Goal: Information Seeking & Learning: Understand process/instructions

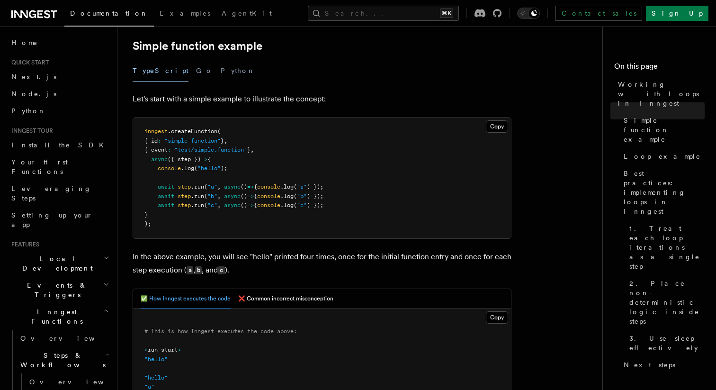
click at [238, 190] on span "async" at bounding box center [232, 186] width 17 height 7
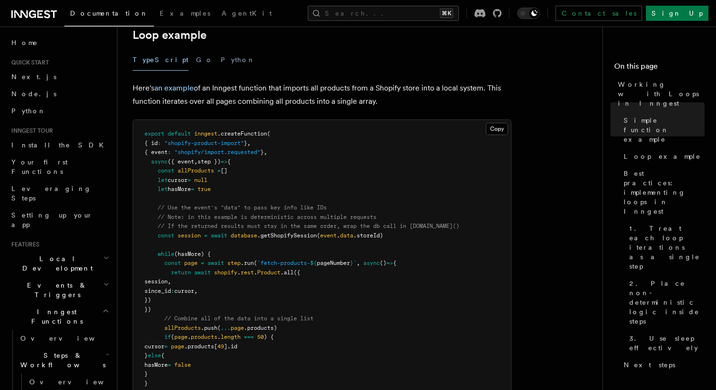
scroll to position [993, 0]
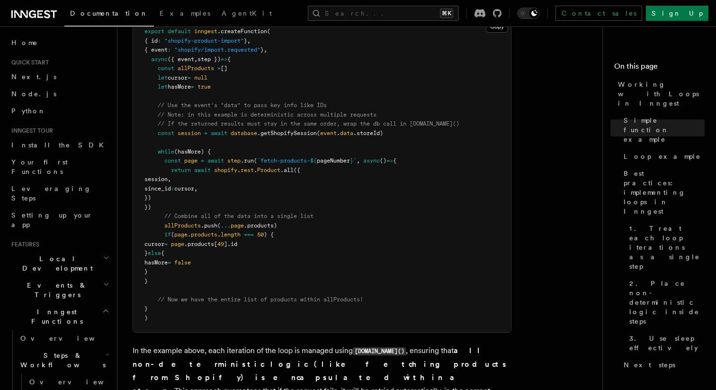
click at [230, 153] on pre "export default inngest .createFunction ( { id : "shopify-product-import" } , { …" at bounding box center [322, 175] width 378 height 315
drag, startPoint x: 162, startPoint y: 161, endPoint x: 264, endPoint y: 209, distance: 113.2
click at [264, 209] on pre "export default inngest .createFunction ( { id : "shopify-product-import" } , { …" at bounding box center [322, 175] width 378 height 315
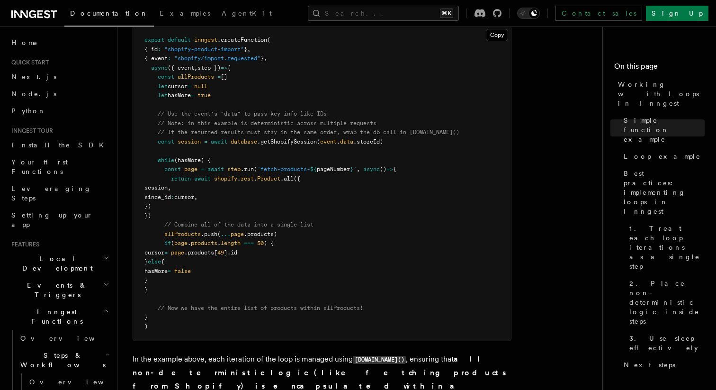
scroll to position [969, 0]
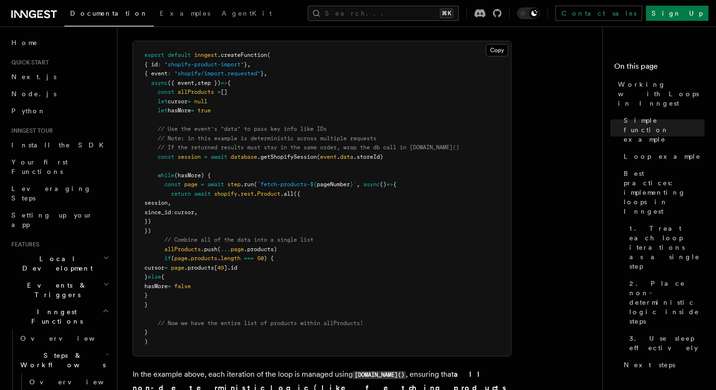
click at [284, 184] on span "`fetch-products-" at bounding box center [283, 184] width 53 height 7
drag, startPoint x: 174, startPoint y: 304, endPoint x: 143, endPoint y: 56, distance: 250.1
click at [143, 56] on pre "export default inngest .createFunction ( { id : "shopify-product-import" } , { …" at bounding box center [322, 198] width 378 height 315
click at [211, 136] on span "// Note: in this example is deterministic across multiple requests" at bounding box center [267, 138] width 219 height 7
drag, startPoint x: 234, startPoint y: 174, endPoint x: 161, endPoint y: 171, distance: 72.6
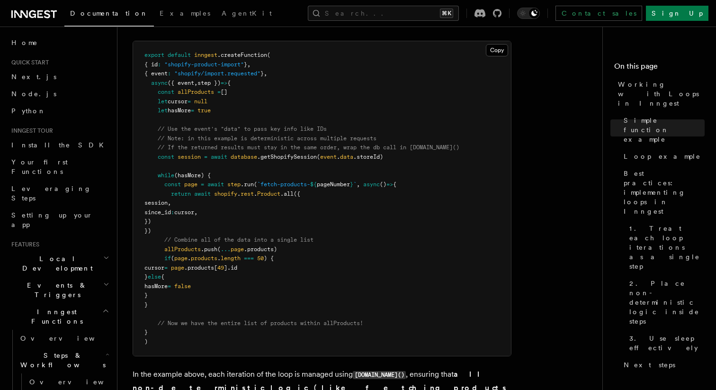
click at [161, 171] on pre "export default inngest .createFunction ( { id : "shopify-product-import" } , { …" at bounding box center [322, 198] width 378 height 315
click at [174, 180] on pre "export default inngest .createFunction ( { id : "shopify-product-import" } , { …" at bounding box center [322, 198] width 378 height 315
click at [228, 172] on pre "export default inngest .createFunction ( { id : "shopify-product-import" } , { …" at bounding box center [322, 198] width 378 height 315
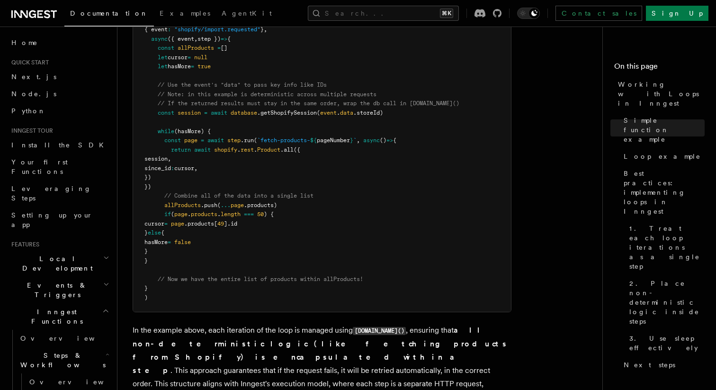
scroll to position [1011, 0]
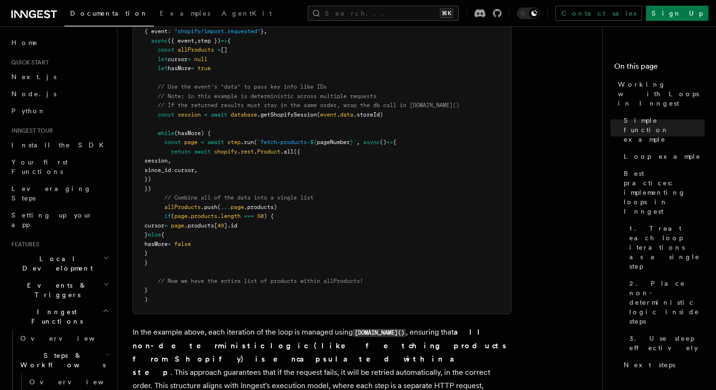
drag, startPoint x: 163, startPoint y: 142, endPoint x: 244, endPoint y: 185, distance: 91.4
click at [244, 185] on pre "export default inngest .createFunction ( { id : "shopify-product-import" } , { …" at bounding box center [322, 156] width 378 height 315
drag, startPoint x: 153, startPoint y: 40, endPoint x: 215, endPoint y: 54, distance: 62.9
click at [215, 54] on pre "export default inngest .createFunction ( { id : "shopify-product-import" } , { …" at bounding box center [322, 156] width 378 height 315
click at [245, 64] on pre "export default inngest .createFunction ( { id : "shopify-product-import" } , { …" at bounding box center [322, 156] width 378 height 315
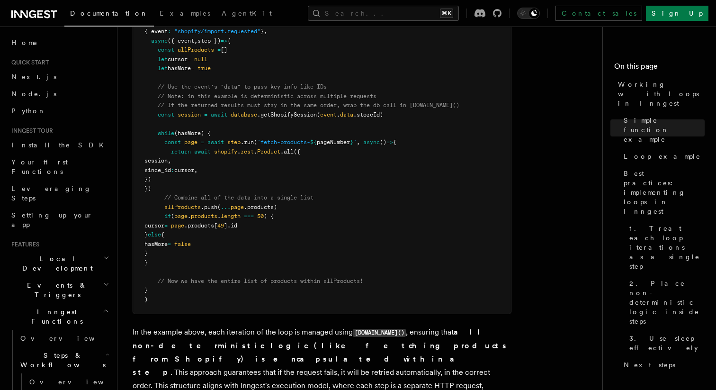
drag, startPoint x: 162, startPoint y: 41, endPoint x: 235, endPoint y: 132, distance: 116.6
click at [236, 132] on pre "export default inngest .createFunction ( { id : "shopify-product-import" } , { …" at bounding box center [322, 156] width 378 height 315
click at [248, 124] on pre "export default inngest .createFunction ( { id : "shopify-product-import" } , { …" at bounding box center [322, 156] width 378 height 315
click at [253, 115] on span "database" at bounding box center [244, 114] width 27 height 7
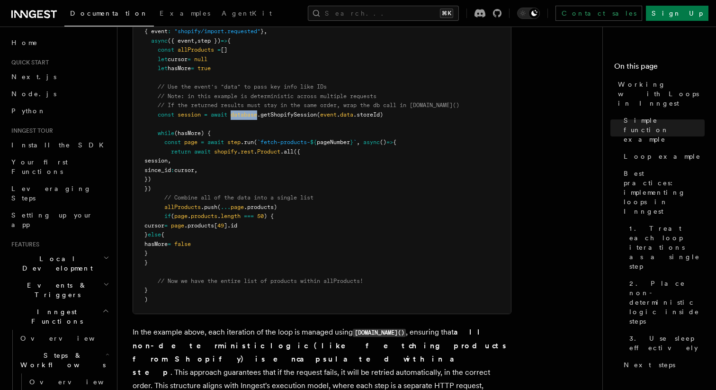
click at [253, 115] on span "database" at bounding box center [244, 114] width 27 height 7
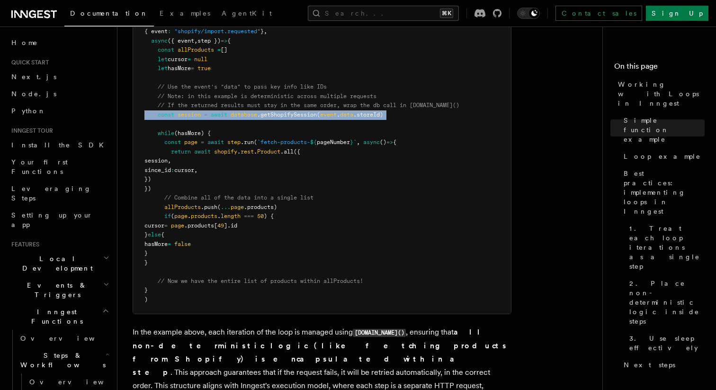
click at [253, 115] on span "database" at bounding box center [244, 114] width 27 height 7
click at [220, 129] on pre "export default inngest .createFunction ( { id : "shopify-product-import" } , { …" at bounding box center [322, 156] width 378 height 315
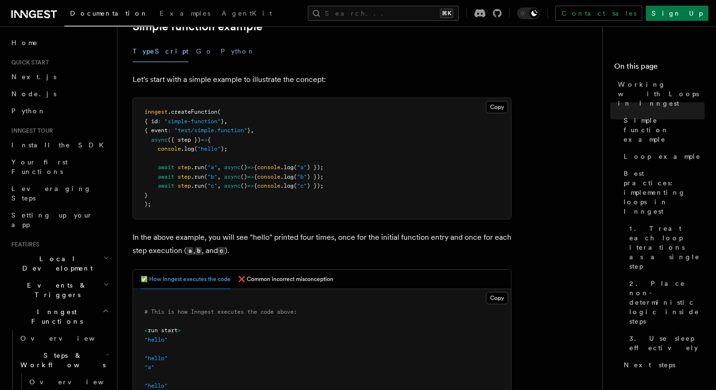
scroll to position [174, 0]
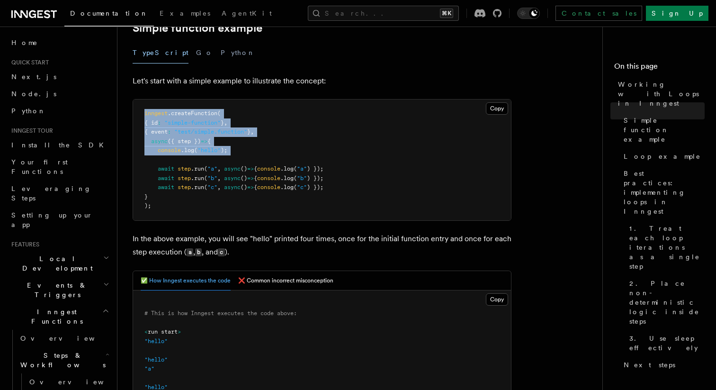
drag, startPoint x: 143, startPoint y: 110, endPoint x: 240, endPoint y: 158, distance: 107.6
click at [240, 158] on pre "inngest .createFunction ( { id : "simple-function" } , { event : "test/simple.f…" at bounding box center [322, 159] width 378 height 121
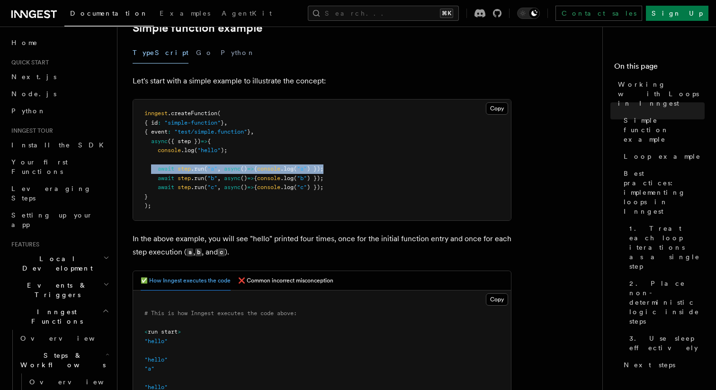
drag, startPoint x: 153, startPoint y: 170, endPoint x: 350, endPoint y: 171, distance: 197.6
click at [350, 171] on pre "inngest .createFunction ( { id : "simple-function" } , { event : "test/simple.f…" at bounding box center [322, 159] width 378 height 121
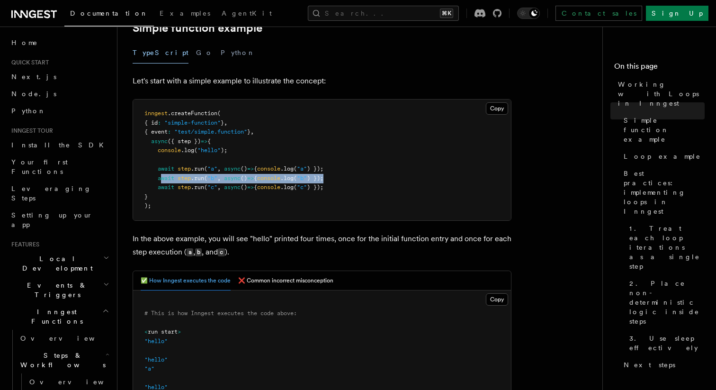
drag, startPoint x: 356, startPoint y: 177, endPoint x: 161, endPoint y: 175, distance: 195.7
click at [161, 175] on pre "inngest .createFunction ( { id : "simple-function" } , { event : "test/simple.f…" at bounding box center [322, 159] width 378 height 121
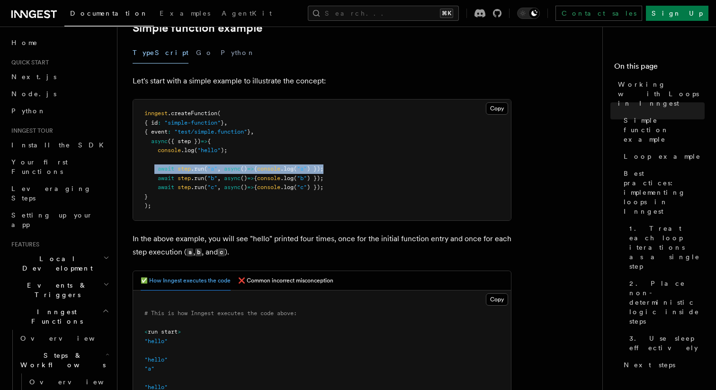
drag, startPoint x: 156, startPoint y: 167, endPoint x: 370, endPoint y: 165, distance: 214.1
click at [370, 165] on pre "inngest .createFunction ( { id : "simple-function" } , { event : "test/simple.f…" at bounding box center [322, 159] width 378 height 121
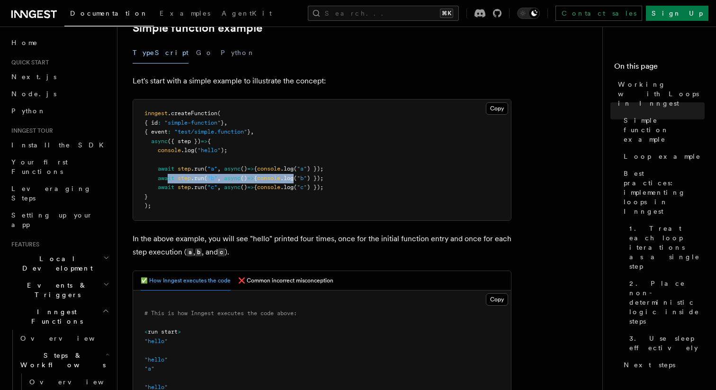
drag, startPoint x: 167, startPoint y: 180, endPoint x: 313, endPoint y: 180, distance: 145.4
click at [313, 180] on span "await step .run ( "b" , async () => { console .log ( "b" ) });" at bounding box center [233, 178] width 179 height 7
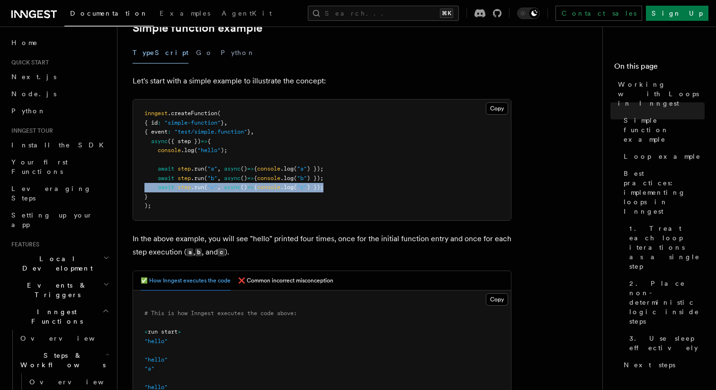
drag, startPoint x: 388, startPoint y: 190, endPoint x: 137, endPoint y: 185, distance: 251.6
click at [137, 185] on pre "inngest .createFunction ( { id : "simple-function" } , { event : "test/simple.f…" at bounding box center [322, 159] width 378 height 121
drag, startPoint x: 272, startPoint y: 168, endPoint x: 329, endPoint y: 168, distance: 57.3
click at [324, 168] on span "await step .run ( "a" , async () => { console .log ( "a" ) });" at bounding box center [233, 168] width 179 height 7
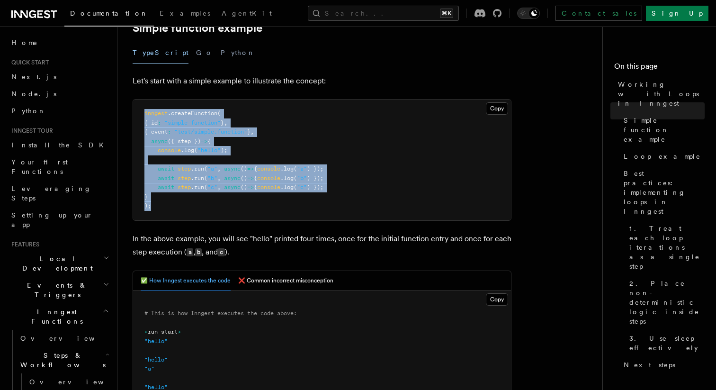
drag, startPoint x: 187, startPoint y: 214, endPoint x: 128, endPoint y: 110, distance: 119.9
click at [275, 159] on pre "inngest .createFunction ( { id : "simple-function" } , { event : "test/simple.f…" at bounding box center [322, 159] width 378 height 121
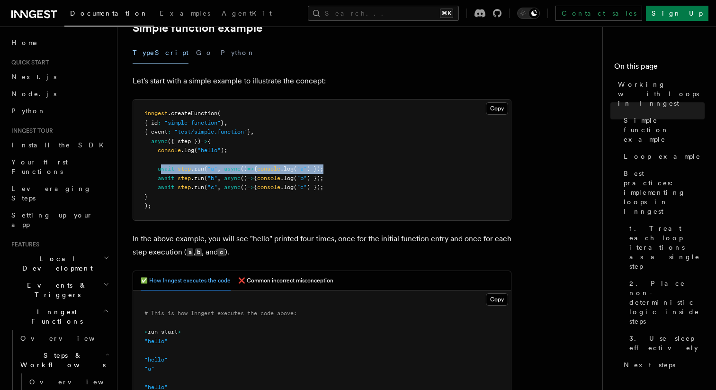
drag, startPoint x: 355, startPoint y: 171, endPoint x: 162, endPoint y: 170, distance: 192.3
click at [162, 170] on pre "inngest .createFunction ( { id : "simple-function" } , { event : "test/simple.f…" at bounding box center [322, 159] width 378 height 121
click at [352, 168] on pre "inngest .createFunction ( { id : "simple-function" } , { event : "test/simple.f…" at bounding box center [322, 159] width 378 height 121
drag, startPoint x: 356, startPoint y: 168, endPoint x: 136, endPoint y: 166, distance: 220.3
click at [136, 166] on pre "inngest .createFunction ( { id : "simple-function" } , { event : "test/simple.f…" at bounding box center [322, 159] width 378 height 121
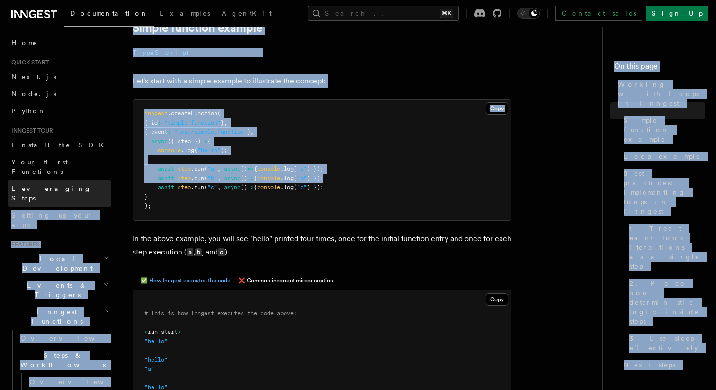
drag, startPoint x: 345, startPoint y: 179, endPoint x: 108, endPoint y: 178, distance: 237.8
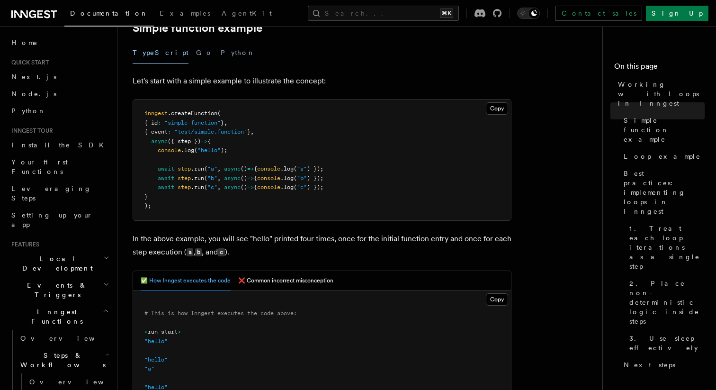
click at [217, 180] on span ""b"" at bounding box center [213, 178] width 10 height 7
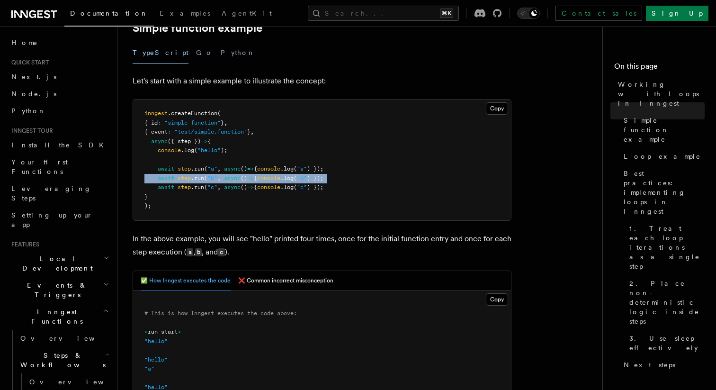
click at [217, 180] on span ""b"" at bounding box center [213, 178] width 10 height 7
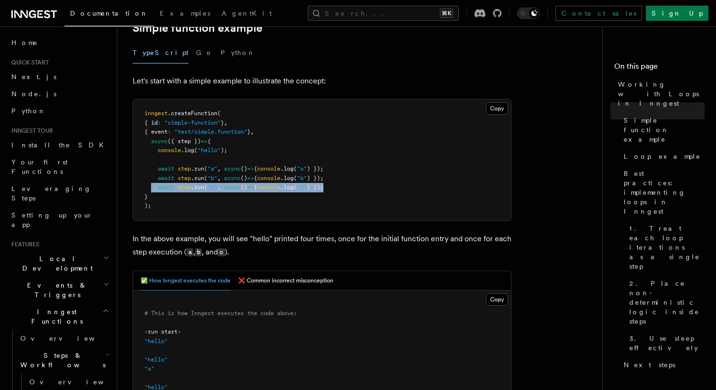
drag, startPoint x: 348, startPoint y: 188, endPoint x: 150, endPoint y: 185, distance: 198.0
click at [150, 186] on pre "inngest .createFunction ( { id : "simple-function" } , { event : "test/simple.f…" at bounding box center [322, 159] width 378 height 121
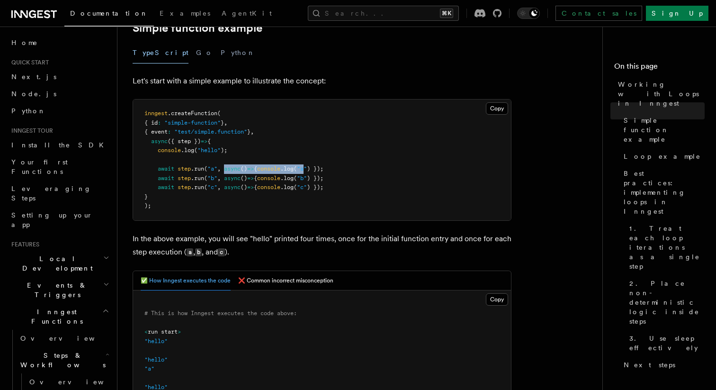
drag, startPoint x: 226, startPoint y: 168, endPoint x: 321, endPoint y: 168, distance: 95.7
click at [321, 168] on span "await step .run ( "a" , async () => { console .log ( "a" ) });" at bounding box center [233, 168] width 179 height 7
drag, startPoint x: 328, startPoint y: 167, endPoint x: 271, endPoint y: 163, distance: 58.0
click at [271, 163] on pre "inngest .createFunction ( { id : "simple-function" } , { event : "test/simple.f…" at bounding box center [322, 159] width 378 height 121
click at [257, 171] on span "{" at bounding box center [255, 168] width 3 height 7
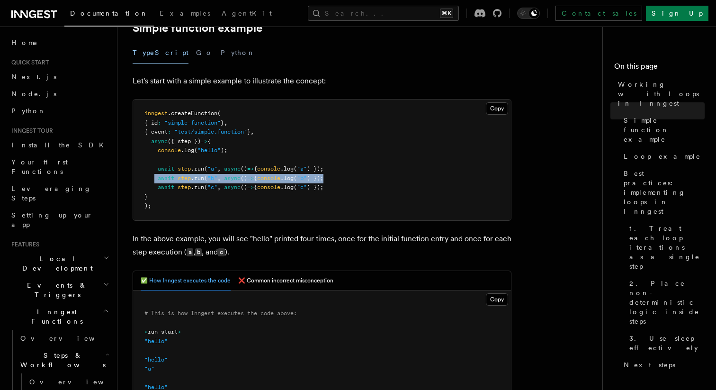
drag, startPoint x: 369, startPoint y: 177, endPoint x: 153, endPoint y: 174, distance: 215.1
click at [153, 174] on pre "inngest .createFunction ( { id : "simple-function" } , { event : "test/simple.f…" at bounding box center [322, 159] width 378 height 121
drag, startPoint x: 353, startPoint y: 187, endPoint x: 174, endPoint y: 176, distance: 179.9
click at [174, 176] on pre "inngest .createFunction ( { id : "simple-function" } , { event : "test/simple.f…" at bounding box center [322, 159] width 378 height 121
click at [215, 162] on pre "inngest .createFunction ( { id : "simple-function" } , { event : "test/simple.f…" at bounding box center [322, 159] width 378 height 121
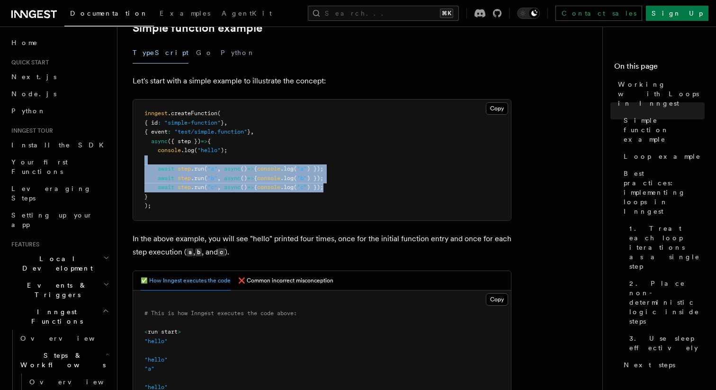
drag, startPoint x: 353, startPoint y: 188, endPoint x: 143, endPoint y: 156, distance: 212.3
click at [143, 156] on pre "inngest .createFunction ( { id : "simple-function" } , { event : "test/simple.f…" at bounding box center [322, 159] width 378 height 121
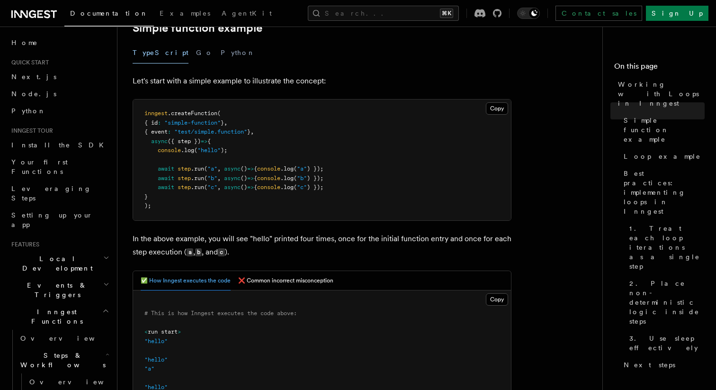
click at [170, 150] on span "console" at bounding box center [169, 150] width 23 height 7
drag, startPoint x: 173, startPoint y: 199, endPoint x: 218, endPoint y: 140, distance: 74.0
click at [218, 140] on pre "inngest .createFunction ( { id : "simple-function" } , { event : "test/simple.f…" at bounding box center [322, 159] width 378 height 121
click at [217, 167] on span ""a"" at bounding box center [213, 168] width 10 height 7
drag, startPoint x: 151, startPoint y: 168, endPoint x: 351, endPoint y: 167, distance: 199.9
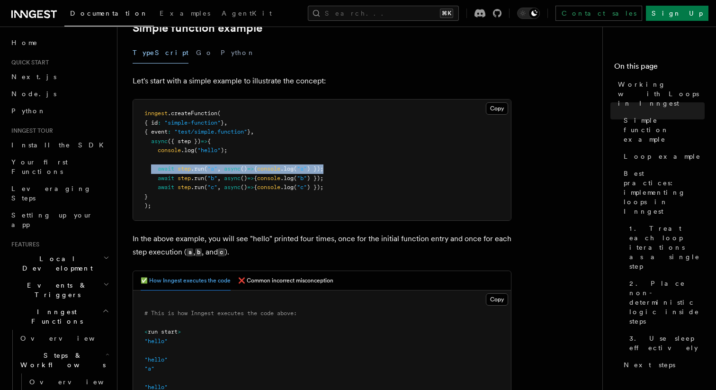
click at [351, 167] on pre "inngest .createFunction ( { id : "simple-function" } , { event : "test/simple.f…" at bounding box center [322, 159] width 378 height 121
drag, startPoint x: 154, startPoint y: 170, endPoint x: 343, endPoint y: 170, distance: 188.6
click at [343, 170] on pre "inngest .createFunction ( { id : "simple-function" } , { event : "test/simple.f…" at bounding box center [322, 159] width 378 height 121
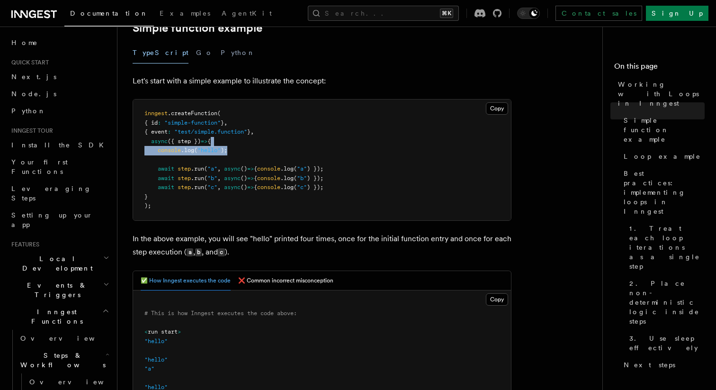
drag, startPoint x: 227, startPoint y: 142, endPoint x: 234, endPoint y: 149, distance: 9.8
click at [234, 149] on pre "inngest .createFunction ( { id : "simple-function" } , { event : "test/simple.f…" at bounding box center [322, 159] width 378 height 121
click at [217, 146] on pre "inngest .createFunction ( { id : "simple-function" } , { event : "test/simple.f…" at bounding box center [322, 159] width 378 height 121
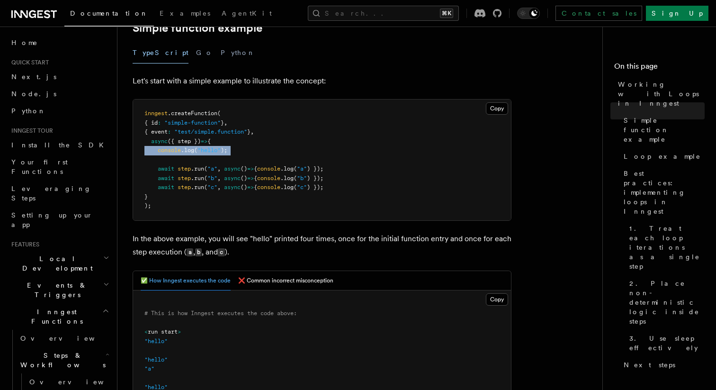
click at [217, 146] on pre "inngest .createFunction ( { id : "simple-function" } , { event : "test/simple.f…" at bounding box center [322, 159] width 378 height 121
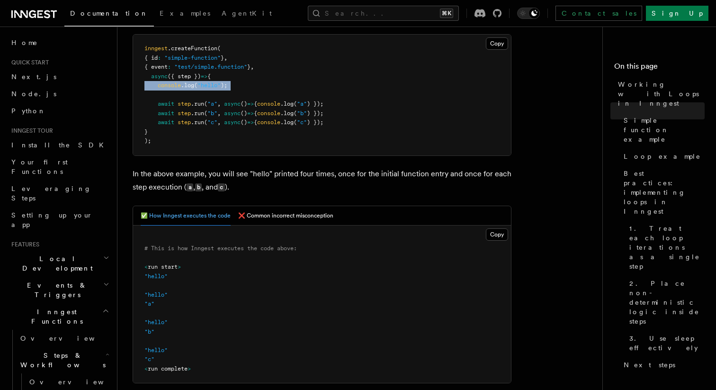
click at [212, 81] on pre "inngest .createFunction ( { id : "simple-function" } , { event : "test/simple.f…" at bounding box center [322, 95] width 378 height 121
drag, startPoint x: 153, startPoint y: 85, endPoint x: 230, endPoint y: 85, distance: 76.7
click at [230, 85] on pre "inngest .createFunction ( { id : "simple-function" } , { event : "test/simple.f…" at bounding box center [322, 95] width 378 height 121
click at [231, 142] on pre "inngest .createFunction ( { id : "simple-function" } , { event : "test/simple.f…" at bounding box center [322, 95] width 378 height 121
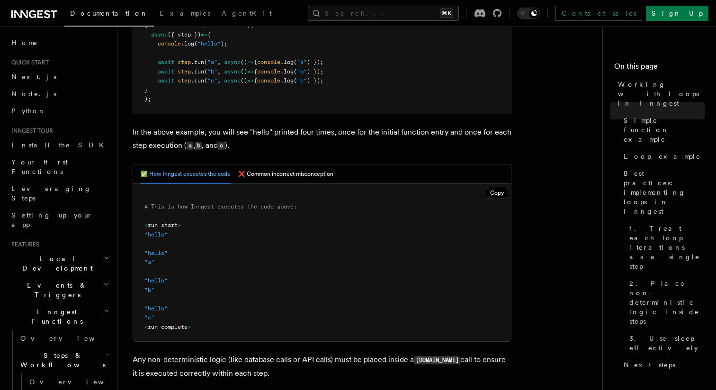
scroll to position [283, 0]
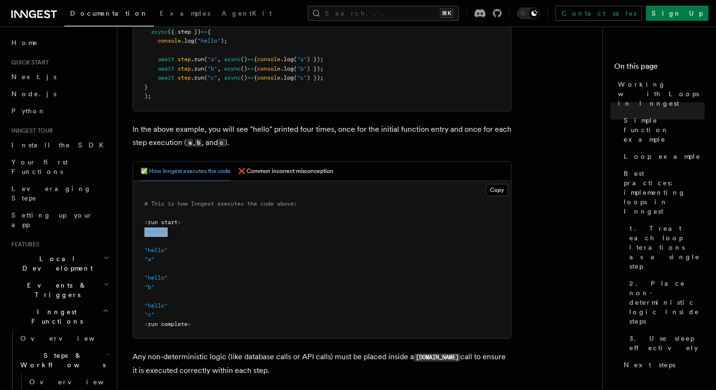
drag, startPoint x: 145, startPoint y: 230, endPoint x: 204, endPoint y: 229, distance: 58.8
click at [204, 229] on pre "# This is how Inngest executes the code above: < run start > "hello" "hello" "a…" at bounding box center [322, 260] width 378 height 158
drag, startPoint x: 179, startPoint y: 253, endPoint x: 128, endPoint y: 251, distance: 50.7
drag, startPoint x: 167, startPoint y: 314, endPoint x: 139, endPoint y: 314, distance: 28.0
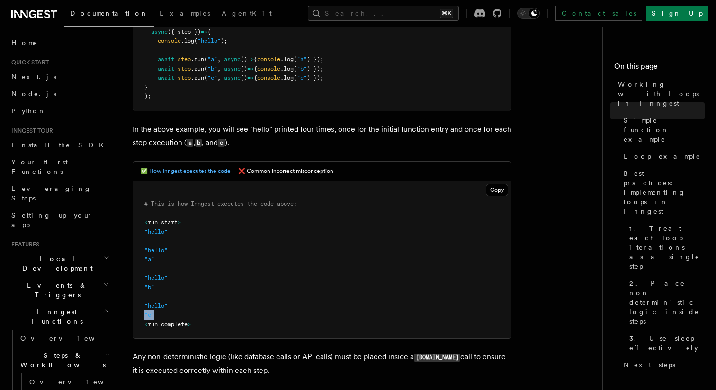
click at [139, 314] on pre "# This is how Inngest executes the code above: < run start > "hello" "hello" "a…" at bounding box center [322, 260] width 378 height 158
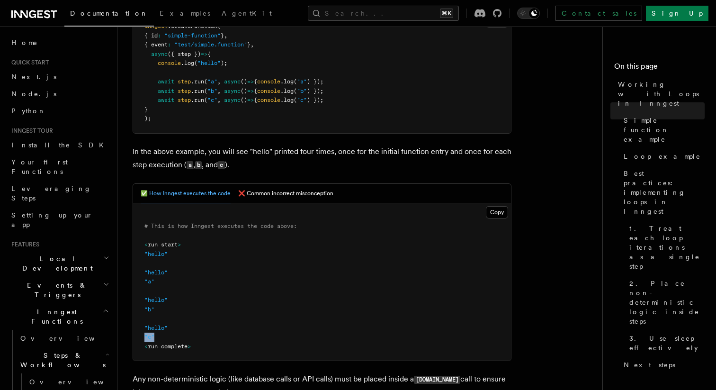
scroll to position [247, 0]
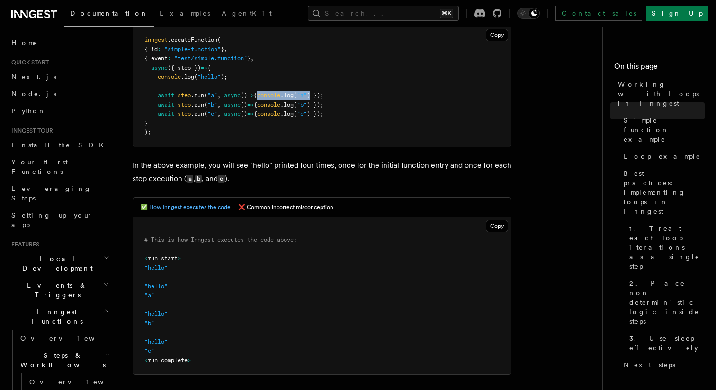
drag, startPoint x: 274, startPoint y: 97, endPoint x: 328, endPoint y: 96, distance: 53.5
click at [324, 96] on span "await step .run ( "a" , async () => { console .log ( "a" ) });" at bounding box center [233, 95] width 179 height 7
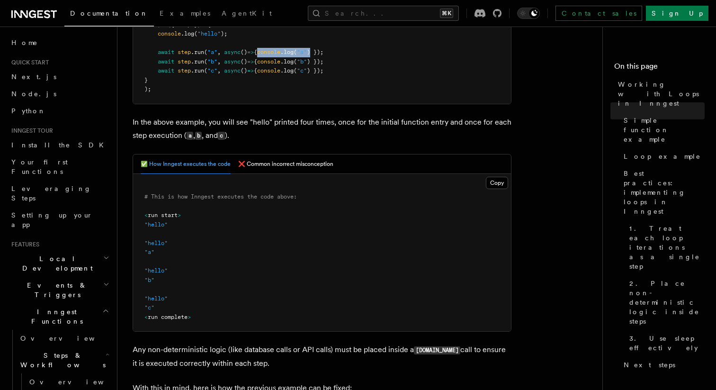
scroll to position [304, 0]
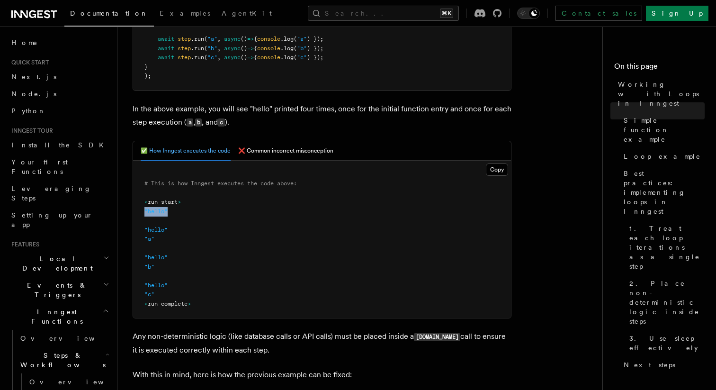
drag, startPoint x: 170, startPoint y: 213, endPoint x: 142, endPoint y: 213, distance: 28.0
click at [142, 213] on pre "# This is how Inngest executes the code above: < run start > "hello" "hello" "a…" at bounding box center [322, 240] width 378 height 158
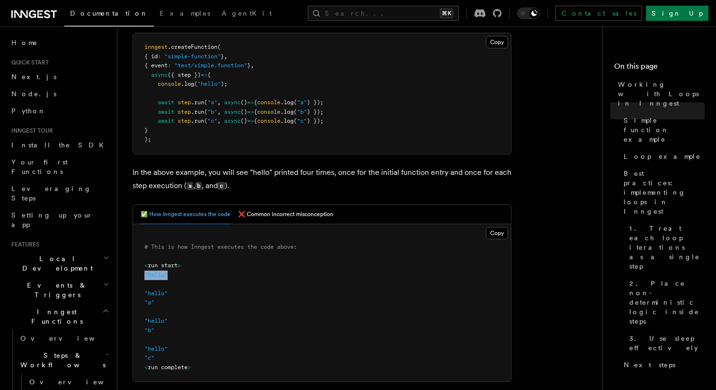
scroll to position [239, 0]
drag, startPoint x: 154, startPoint y: 103, endPoint x: 288, endPoint y: 108, distance: 133.2
click at [288, 108] on pre "inngest .createFunction ( { id : "simple-function" } , { event : "test/simple.f…" at bounding box center [322, 94] width 378 height 121
click at [217, 105] on span ""a"" at bounding box center [213, 103] width 10 height 7
drag, startPoint x: 211, startPoint y: 105, endPoint x: 219, endPoint y: 105, distance: 8.5
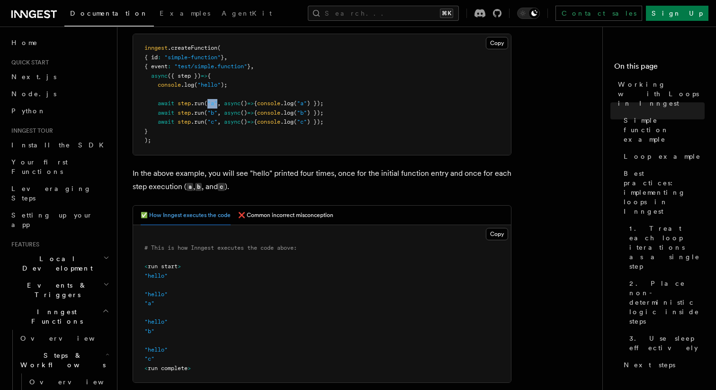
click at [219, 105] on span "await step .run ( "a" , async () => { console .log ( "a" ) });" at bounding box center [233, 103] width 179 height 7
drag, startPoint x: 273, startPoint y: 103, endPoint x: 315, endPoint y: 103, distance: 41.7
click at [314, 103] on span "await step .run ( "a" , async () => { console .log ( "a" ) });" at bounding box center [233, 103] width 179 height 7
drag, startPoint x: 169, startPoint y: 300, endPoint x: 145, endPoint y: 293, distance: 25.2
click at [145, 293] on pre "# This is how Inngest executes the code above: < run start > "hello" "hello" "a…" at bounding box center [322, 304] width 378 height 158
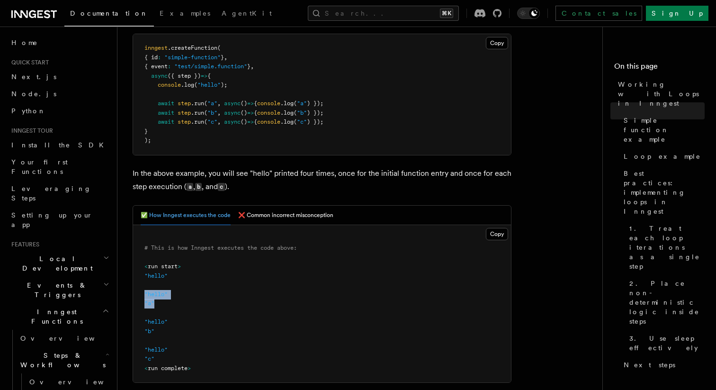
drag, startPoint x: 153, startPoint y: 81, endPoint x: 162, endPoint y: 126, distance: 45.7
click at [162, 126] on pre "inngest .createFunction ( { id : "simple-function" } , { event : "test/simple.f…" at bounding box center [322, 94] width 378 height 121
click at [182, 124] on span "step" at bounding box center [184, 121] width 13 height 7
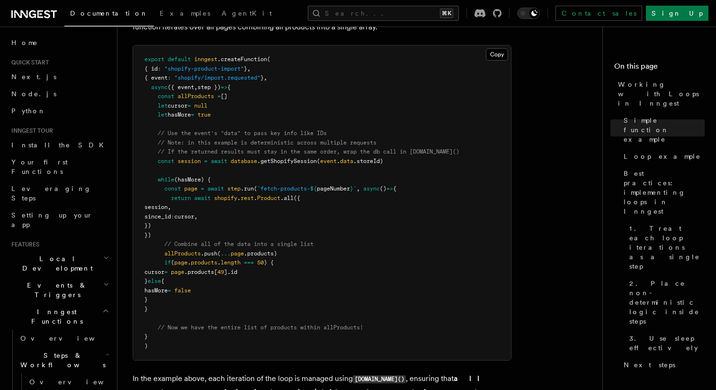
scroll to position [995, 0]
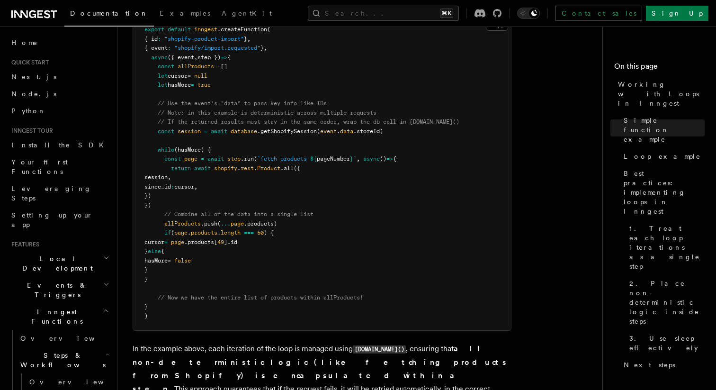
click at [239, 160] on span "step" at bounding box center [233, 158] width 13 height 7
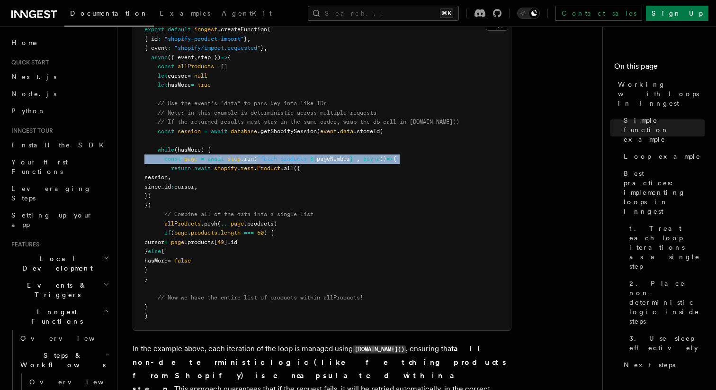
click at [239, 160] on span "step" at bounding box center [233, 158] width 13 height 7
drag, startPoint x: 190, startPoint y: 159, endPoint x: 322, endPoint y: 159, distance: 132.2
click at [322, 159] on span "const page = await step .run ( `fetch-products- ${ pageNumber } ` , async () =>…" at bounding box center [270, 158] width 252 height 7
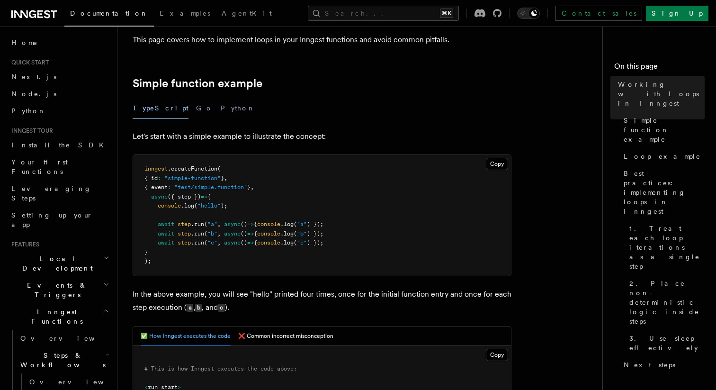
scroll to position [127, 0]
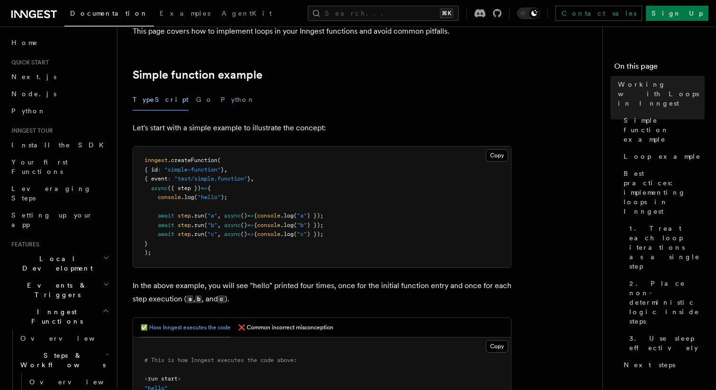
click at [161, 214] on span "await" at bounding box center [166, 215] width 17 height 7
click at [210, 198] on span ""hello"" at bounding box center [209, 197] width 23 height 7
drag, startPoint x: 155, startPoint y: 217, endPoint x: 245, endPoint y: 215, distance: 89.6
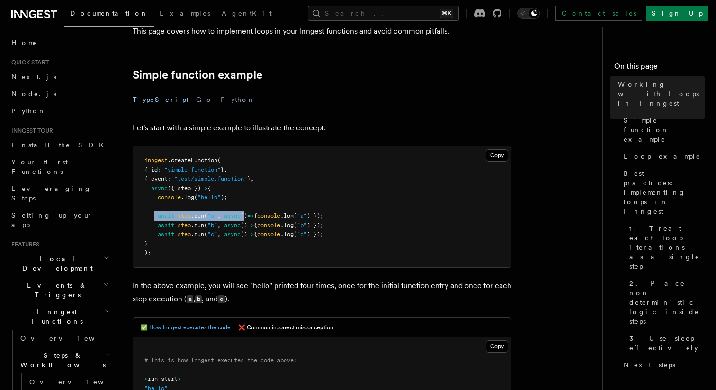
click at [246, 216] on span "await step .run ( "a" , async () => { console .log ( "a" ) });" at bounding box center [233, 215] width 179 height 7
click at [237, 225] on span "async" at bounding box center [232, 225] width 17 height 7
drag, startPoint x: 180, startPoint y: 215, endPoint x: 206, endPoint y: 214, distance: 25.6
click at [206, 214] on span "await step .run ( "a" , async () => { console .log ( "a" ) });" at bounding box center [233, 215] width 179 height 7
drag, startPoint x: 241, startPoint y: 197, endPoint x: 156, endPoint y: 196, distance: 85.3
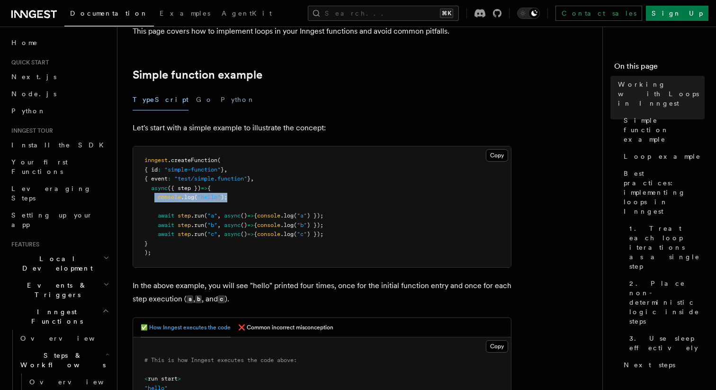
click at [156, 196] on pre "inngest .createFunction ( { id : "simple-function" } , { event : "test/simple.f…" at bounding box center [322, 206] width 378 height 121
click at [180, 210] on pre "inngest .createFunction ( { id : "simple-function" } , { event : "test/simple.f…" at bounding box center [322, 206] width 378 height 121
drag, startPoint x: 190, startPoint y: 209, endPoint x: 155, endPoint y: 196, distance: 37.7
click at [155, 196] on pre "inngest .createFunction ( { id : "simple-function" } , { event : "test/simple.f…" at bounding box center [322, 206] width 378 height 121
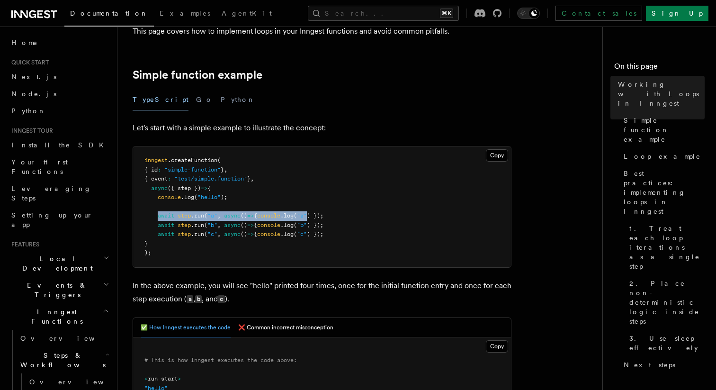
drag, startPoint x: 157, startPoint y: 215, endPoint x: 326, endPoint y: 215, distance: 169.6
click at [324, 215] on span "await step .run ( "a" , async () => { console .log ( "a" ) });" at bounding box center [233, 215] width 179 height 7
click at [273, 209] on pre "inngest .createFunction ( { id : "simple-function" } , { event : "test/simple.f…" at bounding box center [322, 206] width 378 height 121
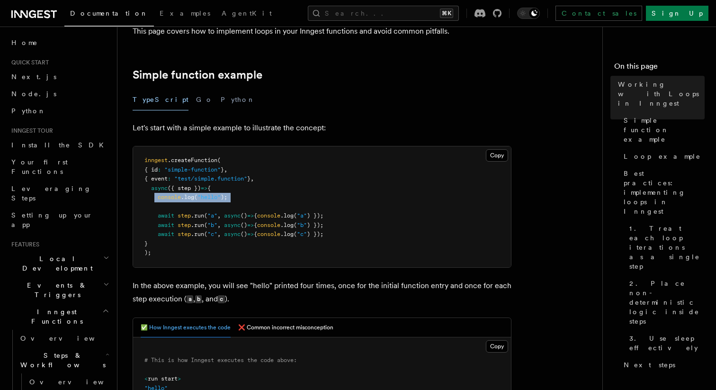
drag, startPoint x: 255, startPoint y: 203, endPoint x: 154, endPoint y: 196, distance: 101.2
click at [154, 196] on pre "inngest .createFunction ( { id : "simple-function" } , { event : "test/simple.f…" at bounding box center [322, 206] width 378 height 121
click at [183, 210] on pre "inngest .createFunction ( { id : "simple-function" } , { event : "test/simple.f…" at bounding box center [322, 206] width 378 height 121
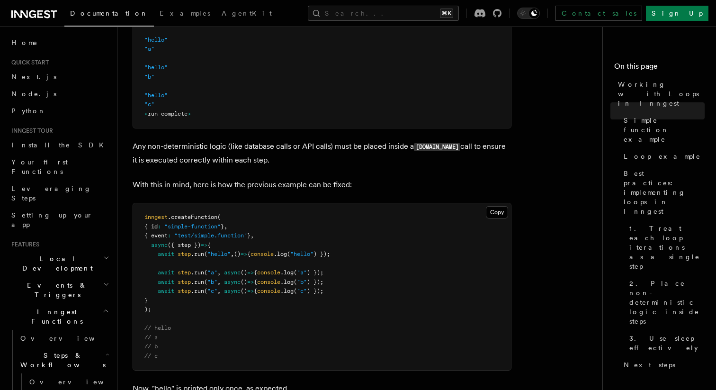
scroll to position [559, 0]
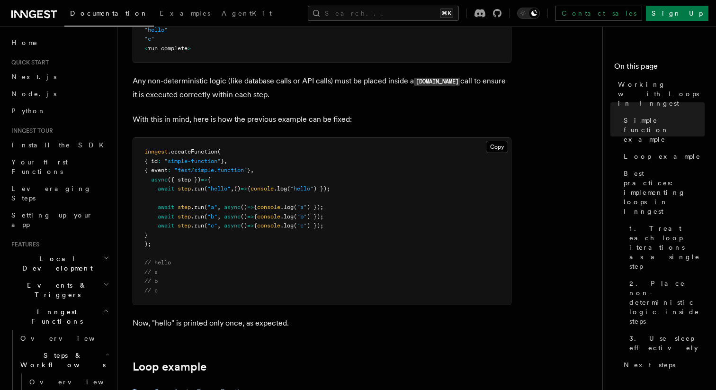
click at [219, 190] on span ""hello"" at bounding box center [219, 188] width 23 height 7
drag, startPoint x: 157, startPoint y: 191, endPoint x: 368, endPoint y: 189, distance: 211.3
click at [368, 190] on pre "inngest .createFunction ( { id : "simple-function" } , { event : "test/simple.f…" at bounding box center [322, 221] width 378 height 167
click at [330, 192] on span ") });" at bounding box center [322, 188] width 17 height 7
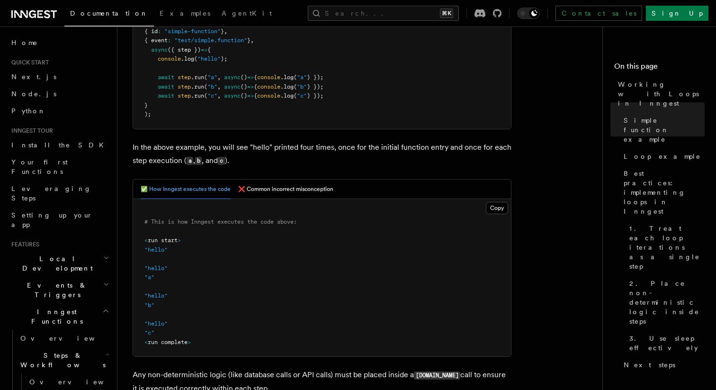
scroll to position [223, 0]
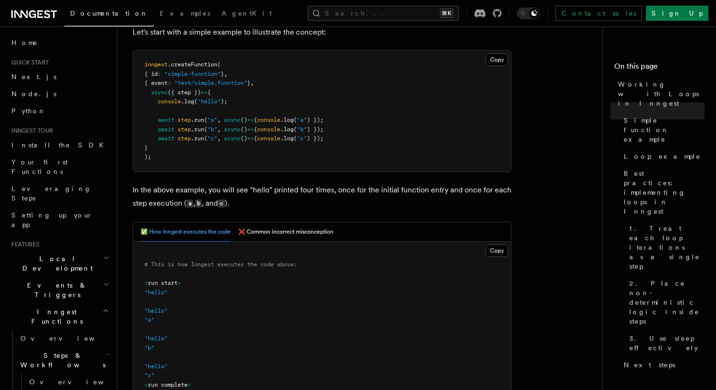
click at [198, 99] on span "(" at bounding box center [195, 101] width 3 height 7
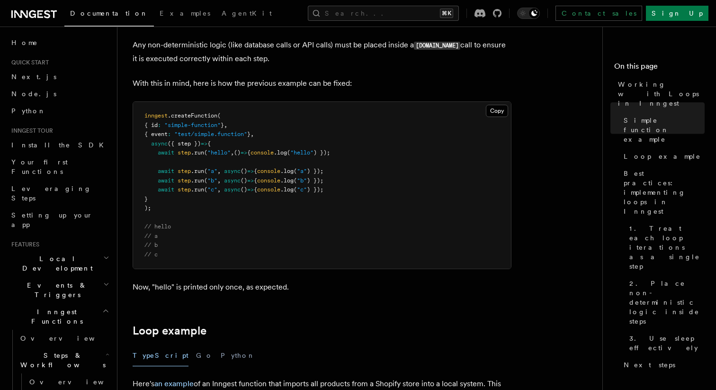
scroll to position [596, 0]
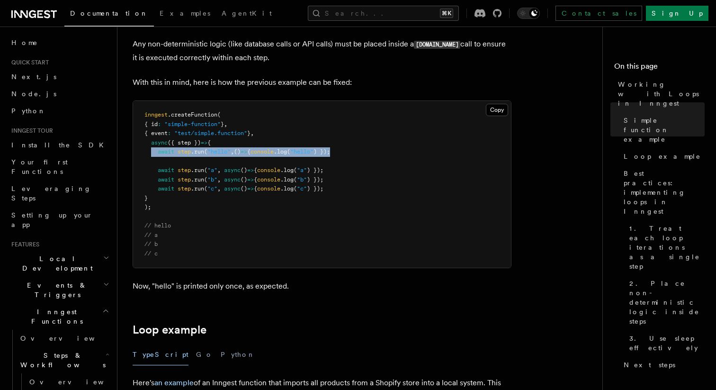
drag, startPoint x: 152, startPoint y: 152, endPoint x: 415, endPoint y: 154, distance: 263.4
click at [415, 154] on pre "inngest .createFunction ( { id : "simple-function" } , { event : "test/simple.f…" at bounding box center [322, 184] width 378 height 167
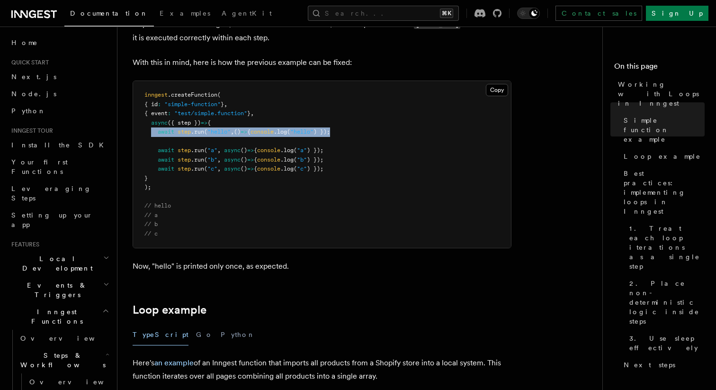
scroll to position [614, 0]
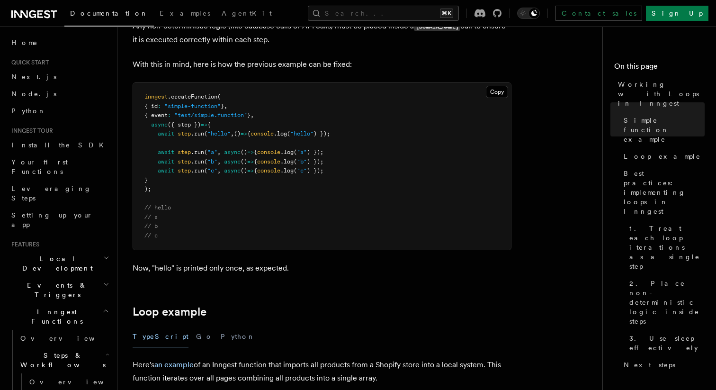
click at [192, 217] on pre "inngest .createFunction ( { id : "simple-function" } , { event : "test/simple.f…" at bounding box center [322, 166] width 378 height 167
drag, startPoint x: 182, startPoint y: 209, endPoint x: 138, endPoint y: 208, distance: 44.5
click at [138, 208] on pre "inngest .createFunction ( { id : "simple-function" } , { event : "test/simple.f…" at bounding box center [322, 166] width 378 height 167
click at [165, 210] on span "// hello" at bounding box center [157, 207] width 27 height 7
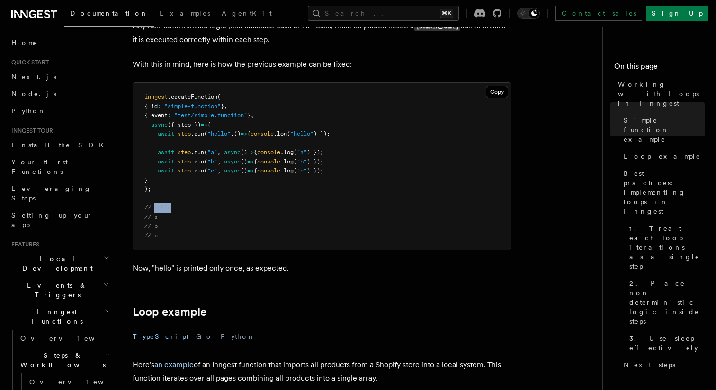
click at [165, 210] on span "// hello" at bounding box center [157, 207] width 27 height 7
click at [158, 131] on span at bounding box center [150, 133] width 13 height 7
drag, startPoint x: 156, startPoint y: 131, endPoint x: 339, endPoint y: 137, distance: 183.0
click at [330, 137] on span "await step .run ( "hello" , () => { console .log ( "hello" ) });" at bounding box center [237, 133] width 186 height 7
drag, startPoint x: 357, startPoint y: 135, endPoint x: 155, endPoint y: 134, distance: 201.8
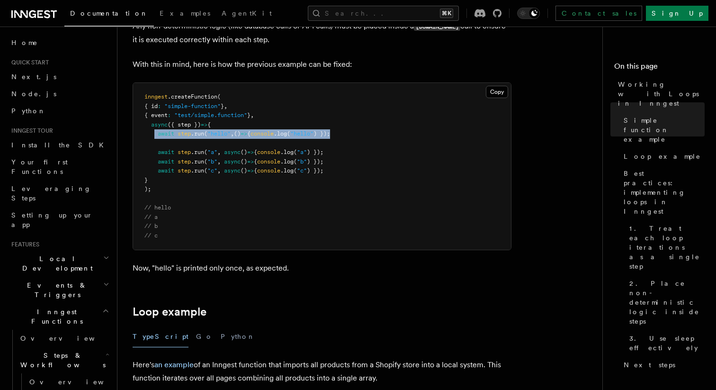
click at [155, 134] on pre "inngest .createFunction ( { id : "simple-function" } , { event : "test/simple.f…" at bounding box center [322, 166] width 378 height 167
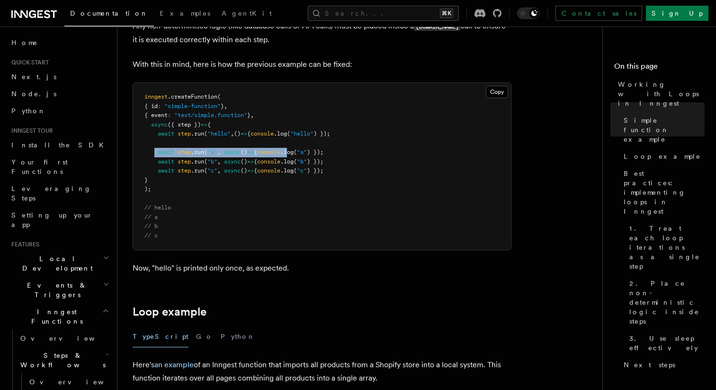
drag, startPoint x: 155, startPoint y: 149, endPoint x: 306, endPoint y: 151, distance: 151.1
click at [306, 151] on pre "inngest .createFunction ( { id : "simple-function" } , { event : "test/simple.f…" at bounding box center [322, 166] width 378 height 167
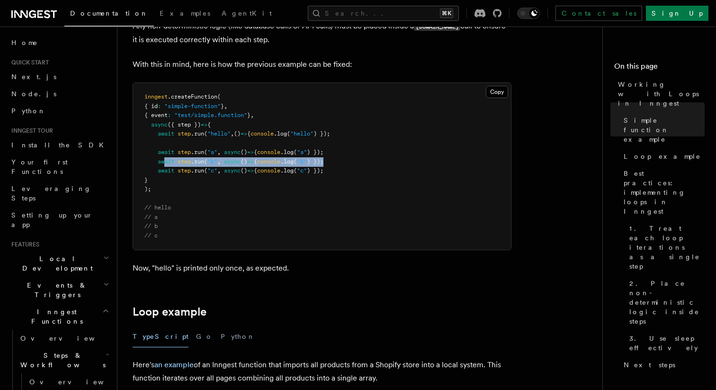
drag, startPoint x: 351, startPoint y: 161, endPoint x: 163, endPoint y: 165, distance: 187.7
click at [163, 165] on pre "inngest .createFunction ( { id : "simple-function" } , { event : "test/simple.f…" at bounding box center [322, 166] width 378 height 167
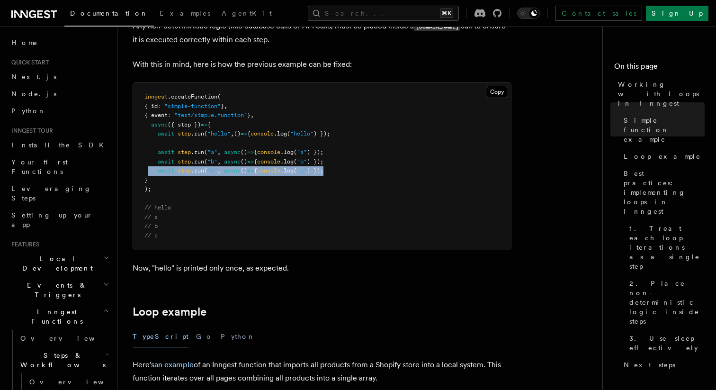
drag, startPoint x: 334, startPoint y: 172, endPoint x: 146, endPoint y: 172, distance: 188.1
click at [146, 172] on pre "inngest .createFunction ( { id : "simple-function" } , { event : "test/simple.f…" at bounding box center [322, 166] width 378 height 167
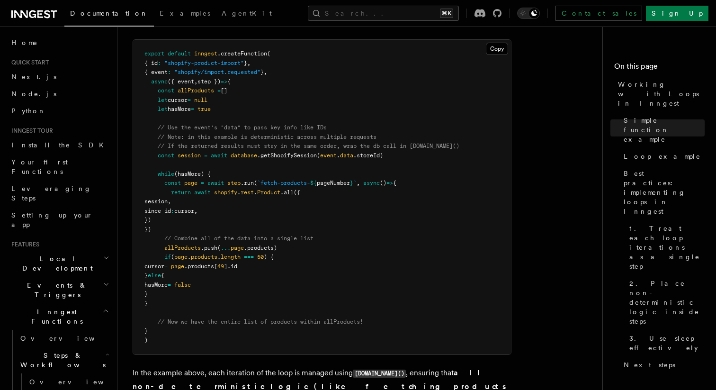
scroll to position [962, 0]
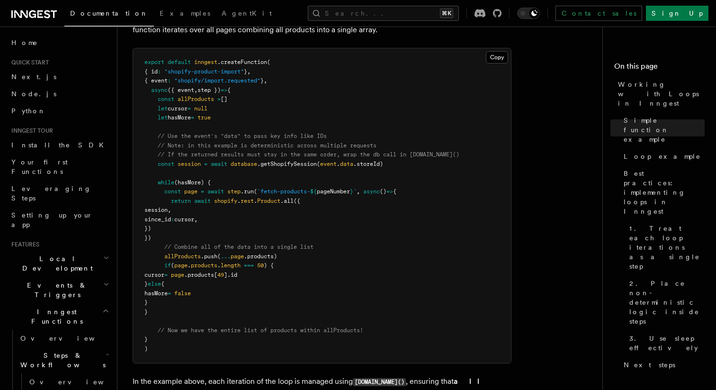
click at [197, 183] on span "(hasMore) {" at bounding box center [192, 182] width 36 height 7
click at [184, 118] on span "hasMore" at bounding box center [179, 117] width 23 height 7
drag, startPoint x: 409, startPoint y: 165, endPoint x: 262, endPoint y: 163, distance: 147.3
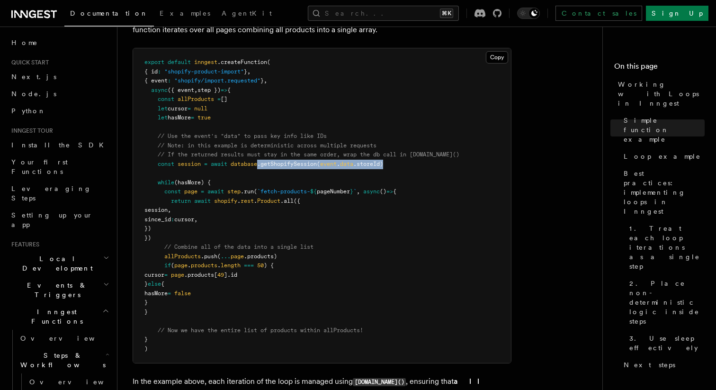
click at [262, 163] on pre "export default inngest .createFunction ( { id : "shopify-product-import" } , { …" at bounding box center [322, 205] width 378 height 315
click at [249, 165] on span "database" at bounding box center [244, 164] width 27 height 7
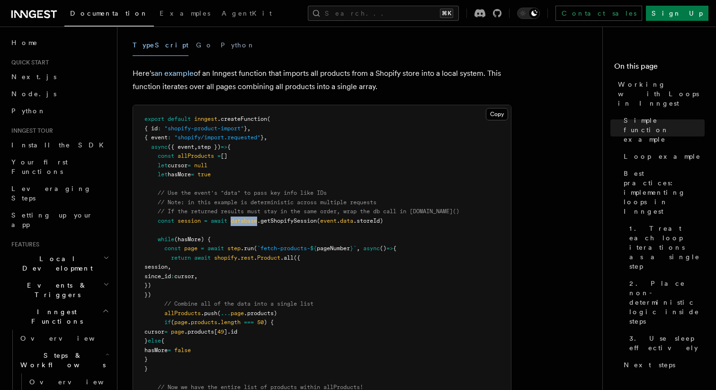
scroll to position [947, 0]
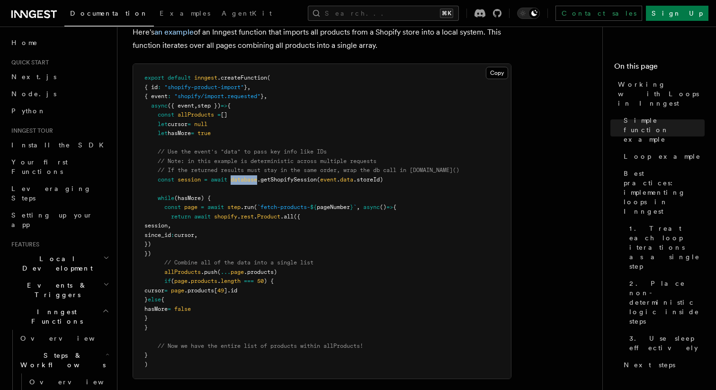
click at [249, 182] on span "database" at bounding box center [244, 179] width 27 height 7
click at [187, 180] on span "session" at bounding box center [189, 179] width 23 height 7
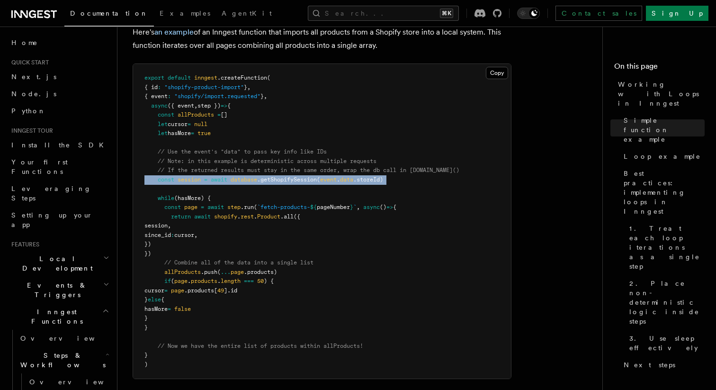
click at [196, 208] on span "page" at bounding box center [190, 207] width 13 height 7
click at [254, 218] on span "rest" at bounding box center [247, 216] width 13 height 7
click at [227, 208] on span at bounding box center [225, 207] width 3 height 7
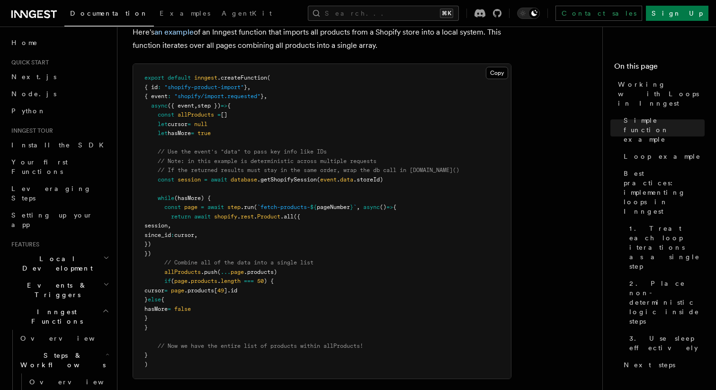
drag, startPoint x: 235, startPoint y: 236, endPoint x: 199, endPoint y: 220, distance: 39.3
click at [199, 220] on pre "export default inngest .createFunction ( { id : "shopify-product-import" } , { …" at bounding box center [322, 221] width 378 height 315
drag, startPoint x: 157, startPoint y: 181, endPoint x: 273, endPoint y: 181, distance: 115.6
click at [273, 181] on span "const session = await database .getShopifySession ( event . data .storeId)" at bounding box center [263, 179] width 239 height 7
click at [218, 179] on span "await" at bounding box center [219, 179] width 17 height 7
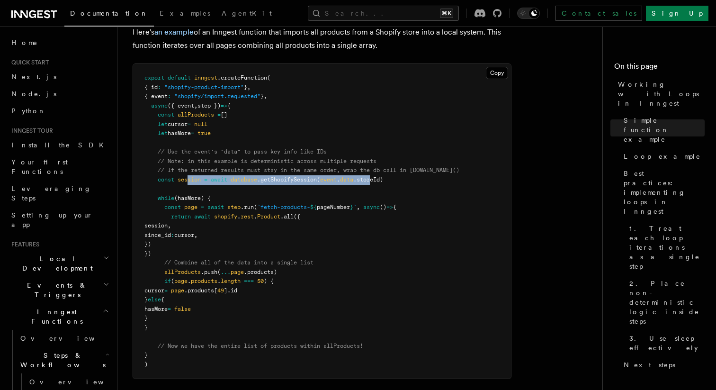
drag, startPoint x: 189, startPoint y: 178, endPoint x: 388, endPoint y: 181, distance: 199.0
click at [383, 181] on span "const session = await database .getShopifySession ( event . data .storeId)" at bounding box center [263, 179] width 239 height 7
click at [382, 182] on span ".storeId)" at bounding box center [368, 179] width 30 height 7
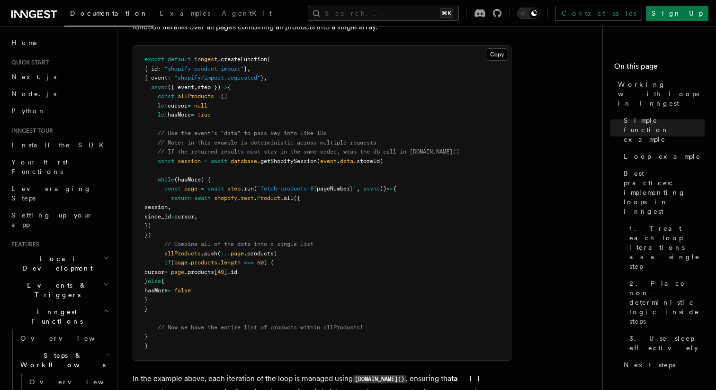
scroll to position [968, 0]
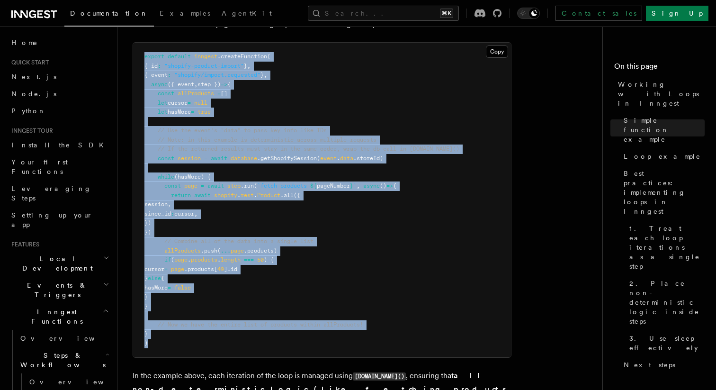
drag, startPoint x: 157, startPoint y: 339, endPoint x: 142, endPoint y: 47, distance: 292.7
click at [142, 47] on pre "export default inngest .createFunction ( { id : "shopify-product-import" } , { …" at bounding box center [322, 200] width 378 height 315
click at [316, 111] on pre "export default inngest .createFunction ( { id : "shopify-product-import" } , { …" at bounding box center [322, 200] width 378 height 315
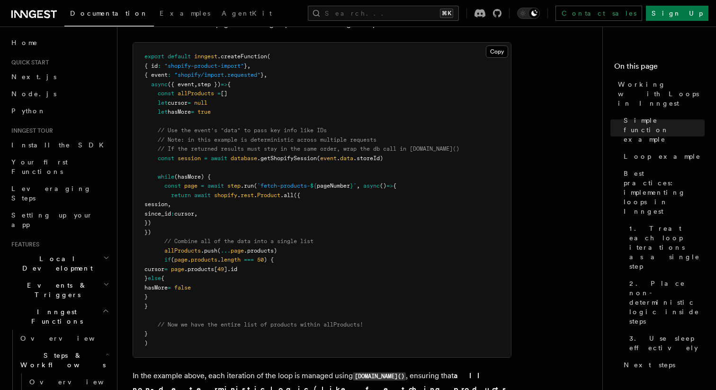
click at [214, 83] on span "step })" at bounding box center [209, 84] width 23 height 7
copy span "step"
